Goal: Task Accomplishment & Management: Complete application form

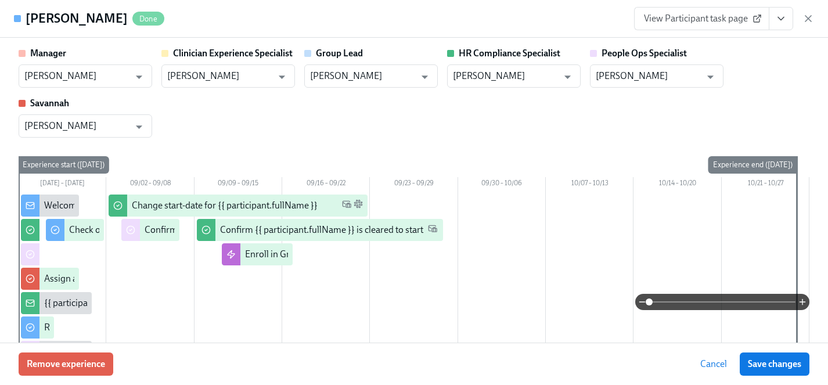
scroll to position [0, 14427]
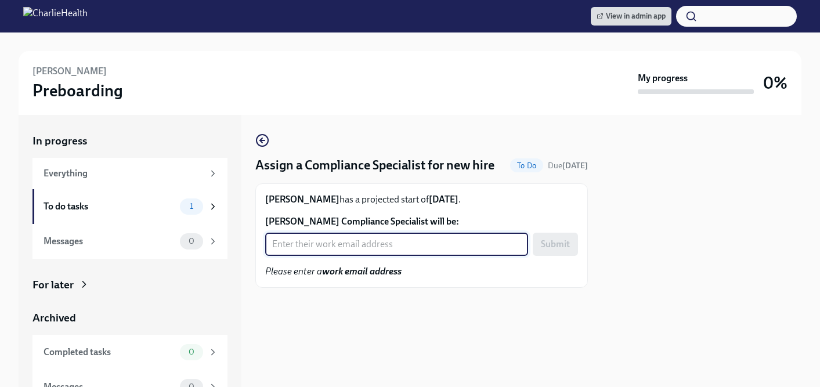
click at [327, 256] on input "[PERSON_NAME] Compliance Specialist will be:" at bounding box center [396, 244] width 263 height 23
type input "[EMAIL_ADDRESS][DOMAIN_NAME]"
click at [557, 250] on span "Submit" at bounding box center [555, 245] width 29 height 12
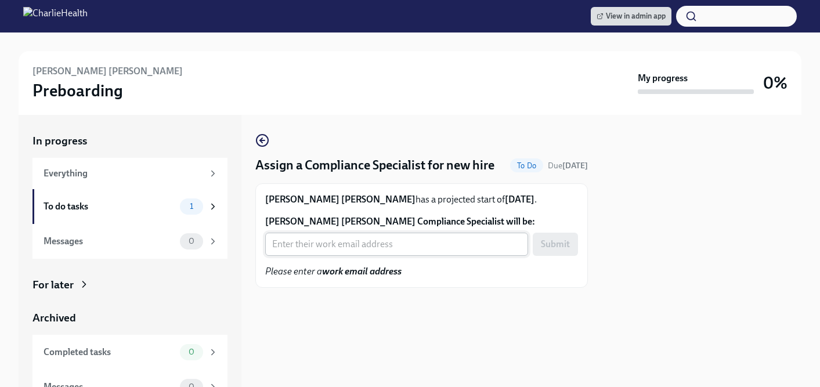
click at [387, 256] on input "[PERSON_NAME] [PERSON_NAME] Compliance Specialist will be:" at bounding box center [396, 244] width 263 height 23
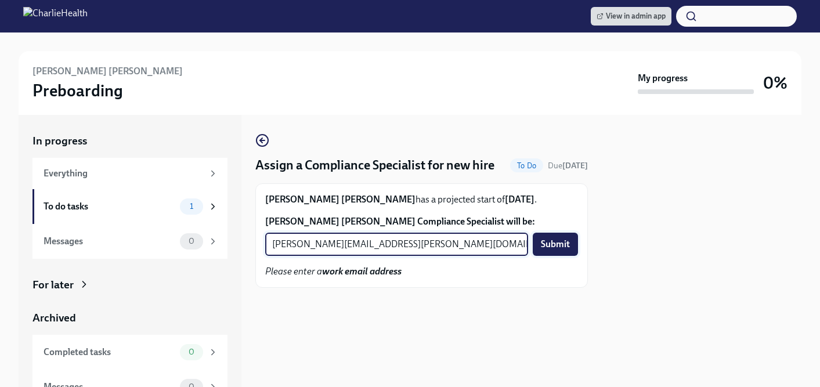
type input "[PERSON_NAME][EMAIL_ADDRESS][PERSON_NAME][DOMAIN_NAME]"
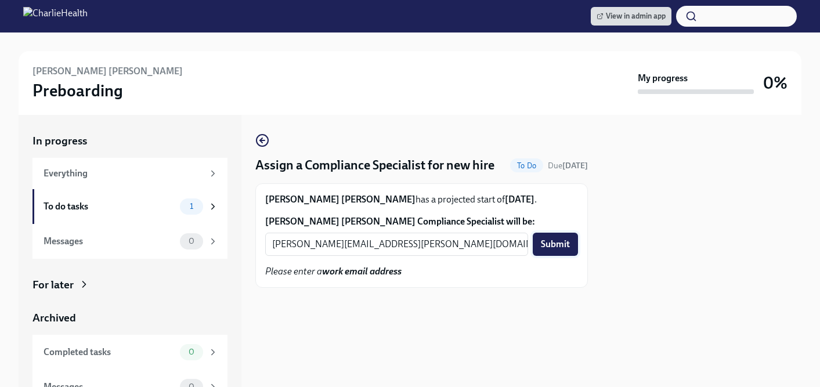
click at [547, 250] on span "Submit" at bounding box center [555, 245] width 29 height 12
